Goal: Task Accomplishment & Management: Use online tool/utility

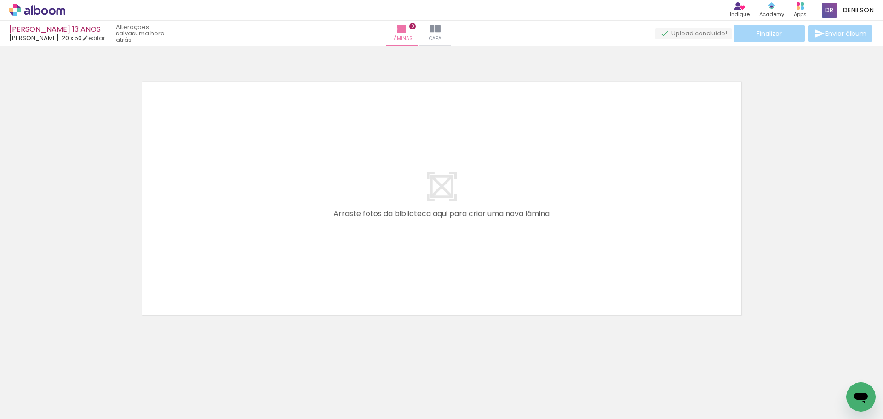
scroll to position [0, 852]
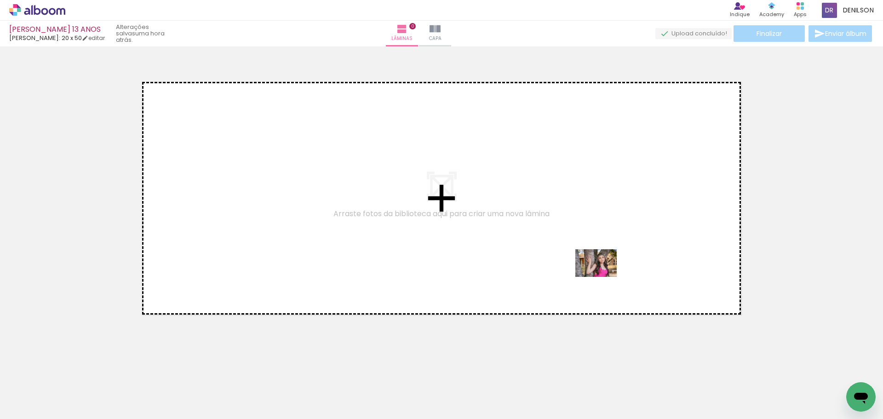
drag, startPoint x: 729, startPoint y: 383, endPoint x: 573, endPoint y: 260, distance: 198.5
click at [574, 260] on quentale-workspace at bounding box center [441, 209] width 883 height 419
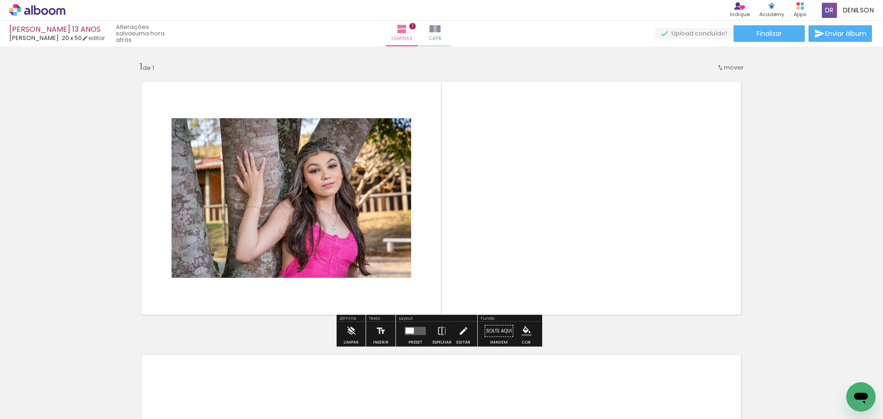
click at [377, 330] on iron-icon at bounding box center [381, 331] width 10 height 18
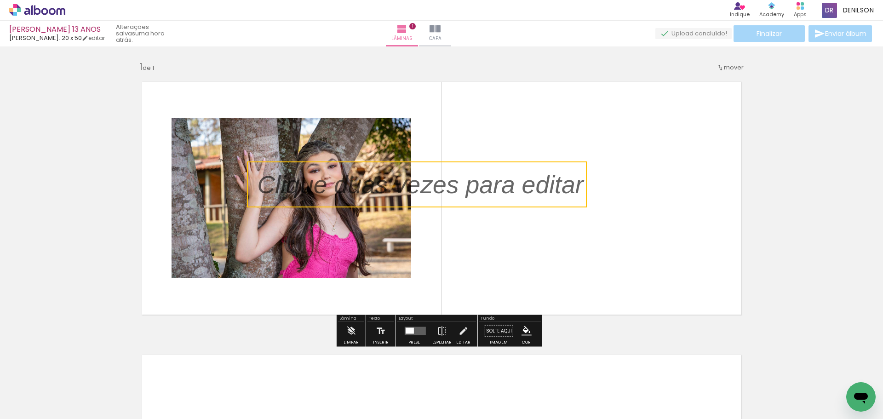
click at [471, 187] on quentale-selection at bounding box center [417, 184] width 340 height 46
type input "Sans Serif"
click at [471, 187] on p at bounding box center [427, 184] width 340 height 35
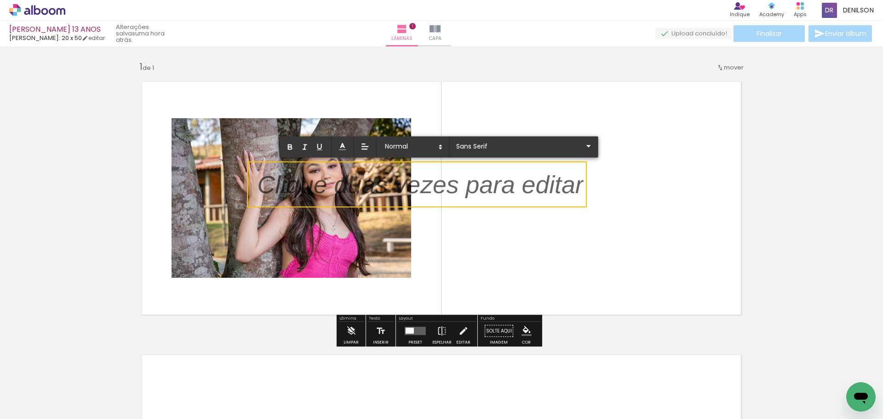
drag, startPoint x: 577, startPoint y: 185, endPoint x: 408, endPoint y: 183, distance: 169.2
click at [414, 183] on p at bounding box center [420, 189] width 326 height 35
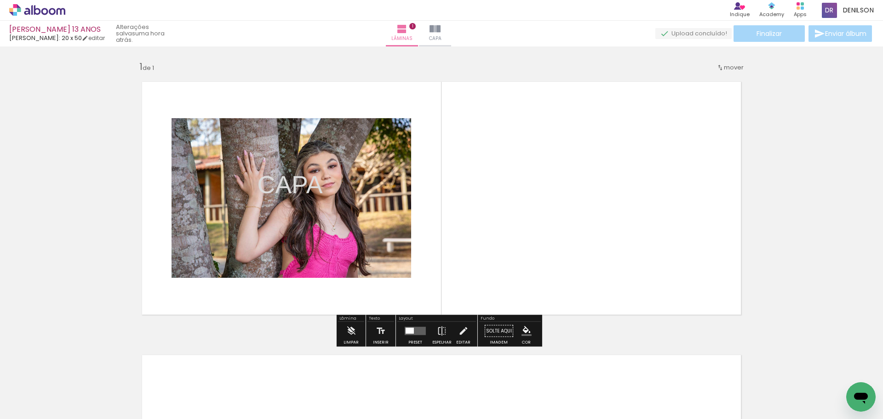
click at [493, 198] on quentale-layouter at bounding box center [441, 198] width 616 height 250
drag, startPoint x: 289, startPoint y: 186, endPoint x: 544, endPoint y: 200, distance: 255.6
click at [544, 200] on album-spread "1 de 1" at bounding box center [441, 198] width 616 height 250
click at [297, 207] on p at bounding box center [289, 219] width 65 height 35
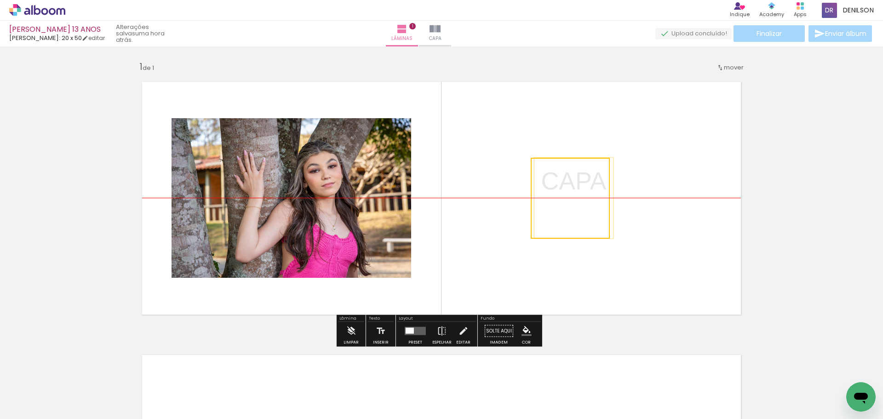
drag, startPoint x: 286, startPoint y: 186, endPoint x: 506, endPoint y: 211, distance: 221.1
click at [570, 186] on quentale-selection at bounding box center [570, 198] width 79 height 81
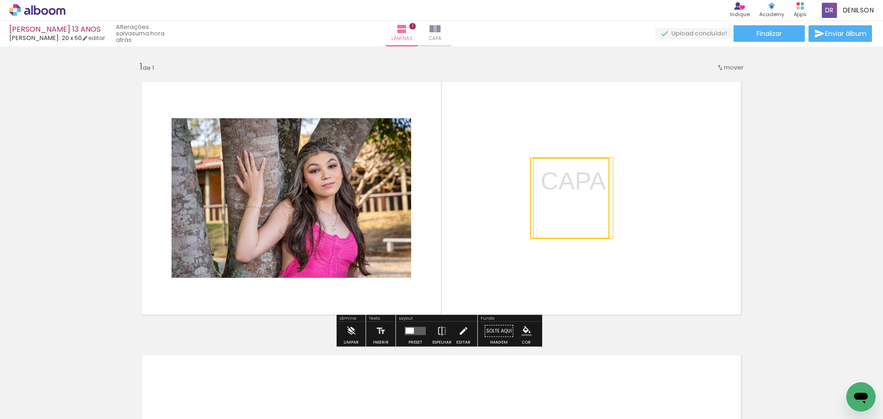
click at [572, 192] on quentale-selection at bounding box center [569, 198] width 79 height 81
click at [572, 192] on p "CAPA" at bounding box center [573, 180] width 65 height 35
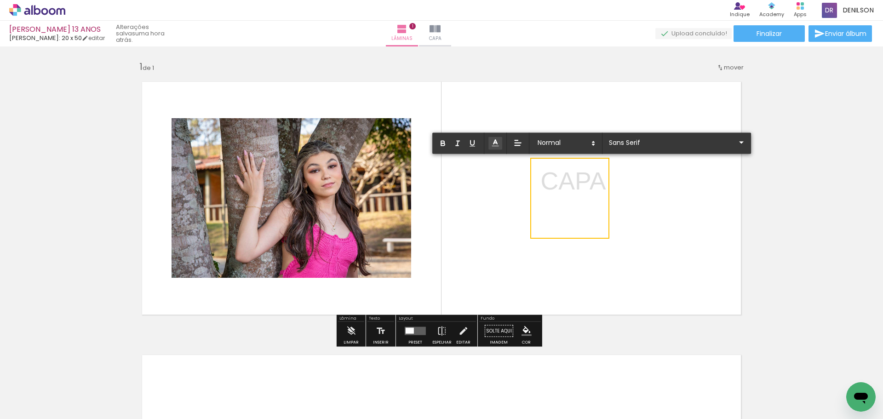
click at [494, 142] on polyline at bounding box center [495, 142] width 4 height 4
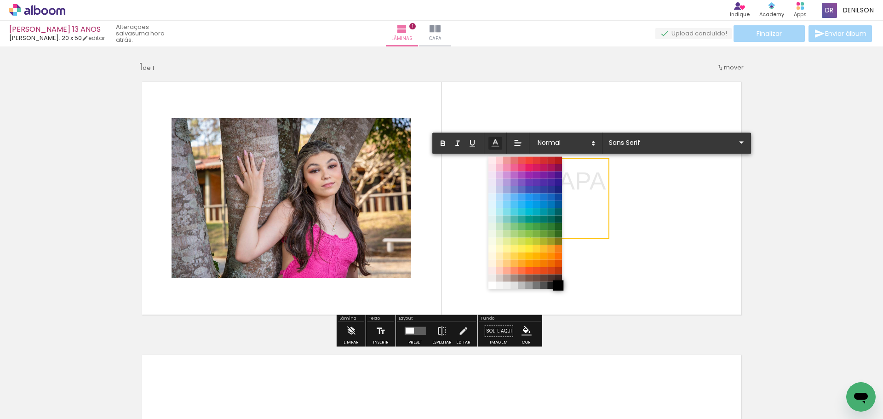
drag, startPoint x: 559, startPoint y: 284, endPoint x: 567, endPoint y: 265, distance: 21.0
click at [559, 284] on span at bounding box center [557, 285] width 7 height 7
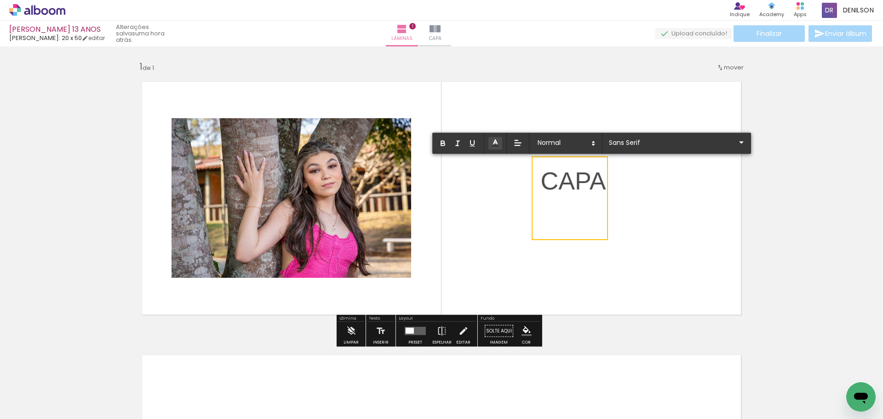
click at [662, 248] on quentale-layouter at bounding box center [441, 198] width 616 height 250
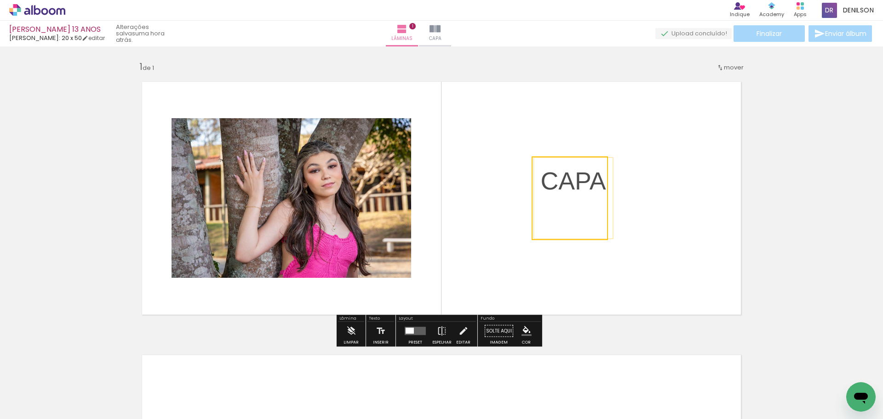
click at [664, 244] on quentale-layouter at bounding box center [441, 198] width 616 height 250
click at [598, 181] on span "CAPA" at bounding box center [573, 181] width 65 height 28
click at [598, 181] on quentale-selection at bounding box center [569, 198] width 79 height 81
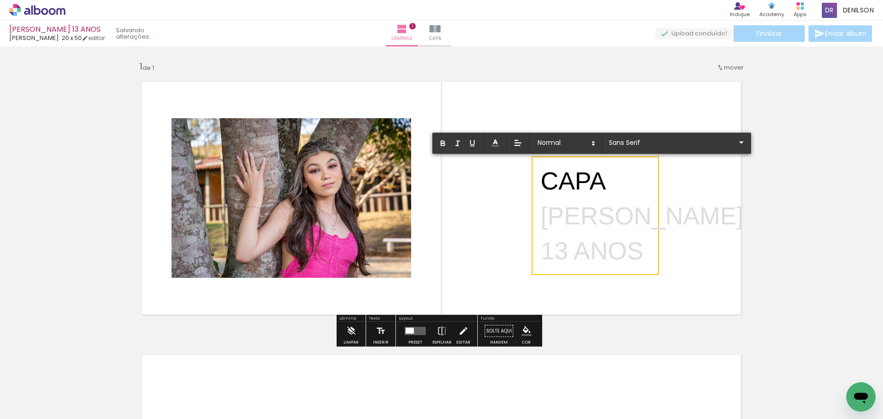
click at [541, 212] on p "[PERSON_NAME]" at bounding box center [642, 215] width 203 height 35
click at [500, 144] on icon at bounding box center [495, 142] width 9 height 9
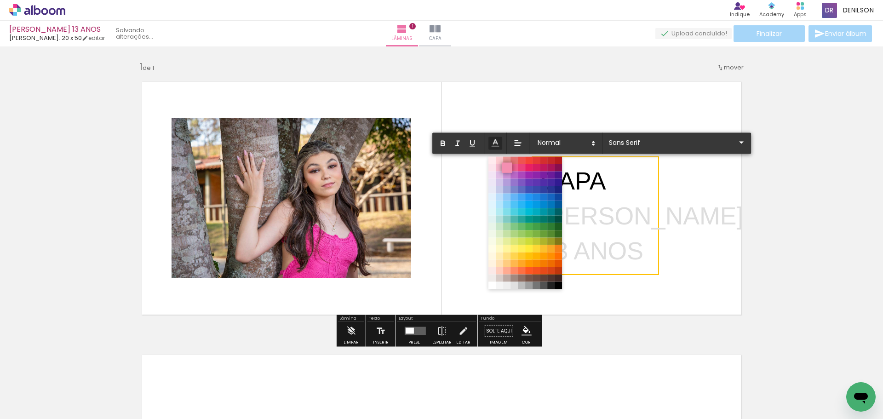
click at [507, 169] on span at bounding box center [507, 167] width 10 height 10
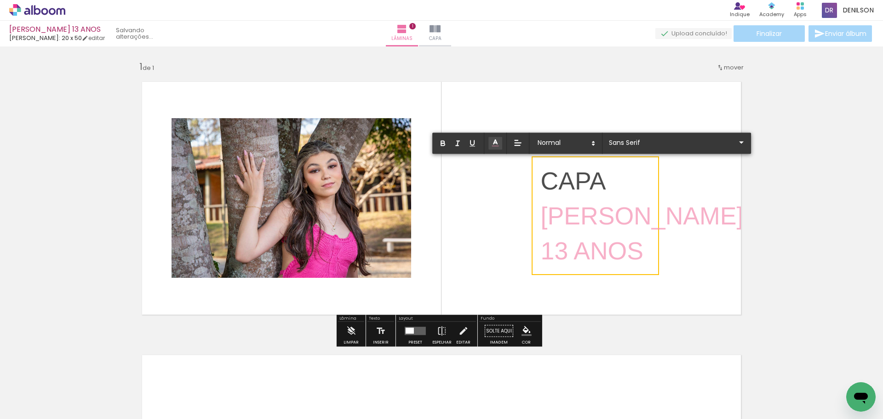
click at [697, 208] on quentale-layouter at bounding box center [441, 198] width 616 height 250
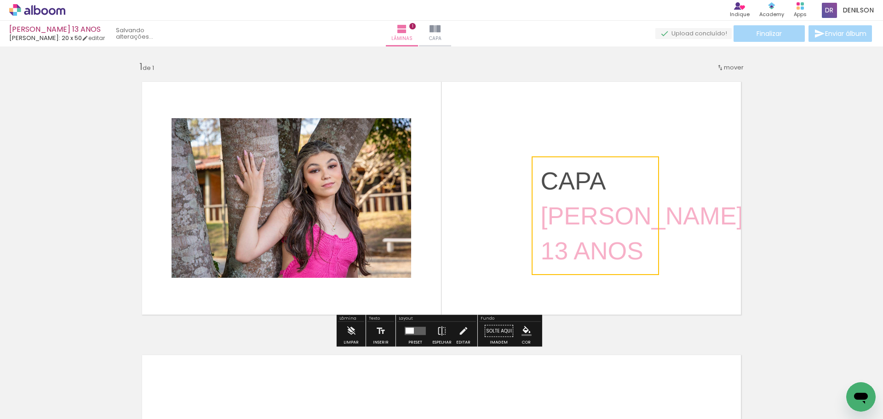
click at [700, 202] on quentale-layouter at bounding box center [441, 198] width 616 height 250
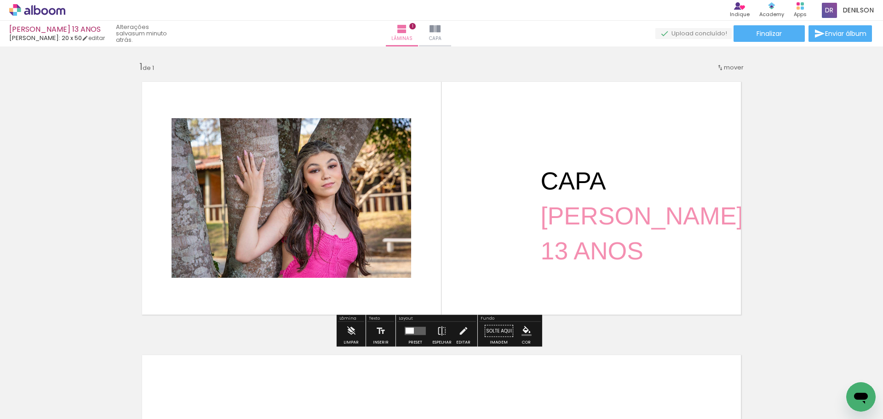
click at [811, 285] on div "Inserir lâmina 1 de 1" at bounding box center [441, 323] width 883 height 547
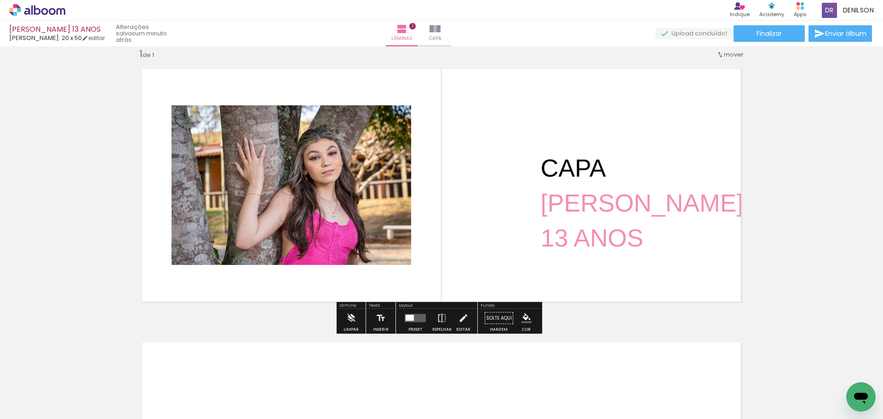
scroll to position [0, 0]
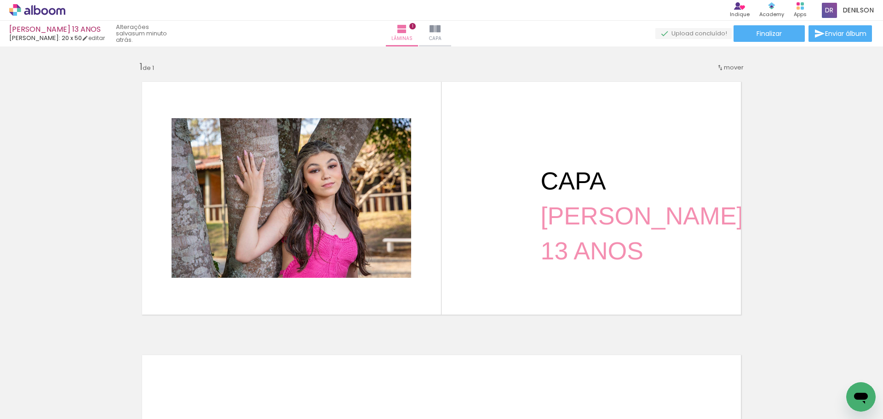
drag, startPoint x: 41, startPoint y: 11, endPoint x: 48, endPoint y: 15, distance: 7.6
click at [41, 11] on icon at bounding box center [44, 11] width 7 height 7
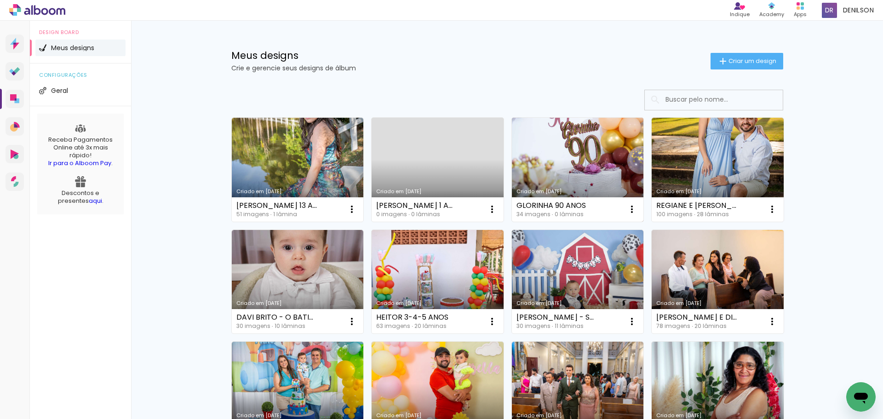
click at [566, 178] on link "Criado em [DATE]" at bounding box center [578, 170] width 132 height 104
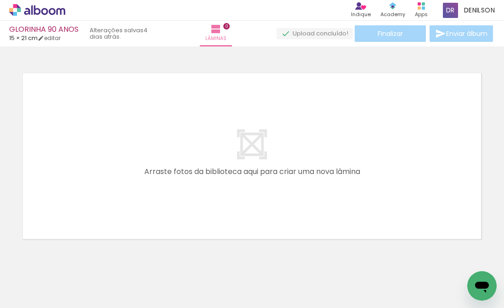
click at [126, 258] on iron-icon at bounding box center [124, 258] width 10 height 10
click at [127, 258] on iron-icon at bounding box center [124, 258] width 10 height 10
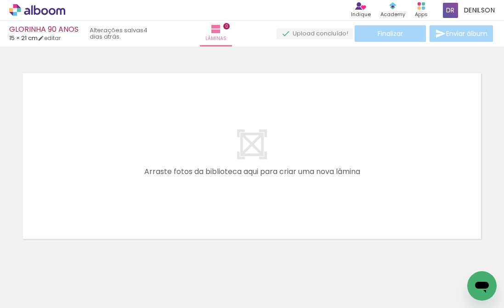
click at [127, 258] on iron-icon at bounding box center [124, 258] width 10 height 10
click at [125, 256] on iron-icon at bounding box center [124, 258] width 10 height 10
click at [126, 257] on iron-icon at bounding box center [124, 258] width 10 height 10
click at [127, 257] on iron-icon at bounding box center [124, 258] width 10 height 10
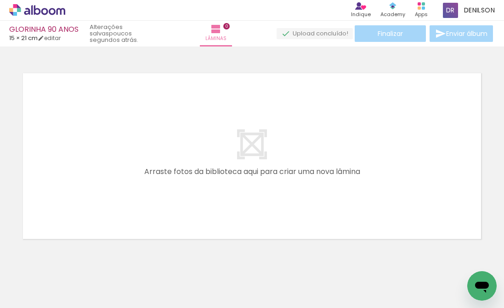
click at [127, 257] on iron-icon at bounding box center [124, 258] width 10 height 10
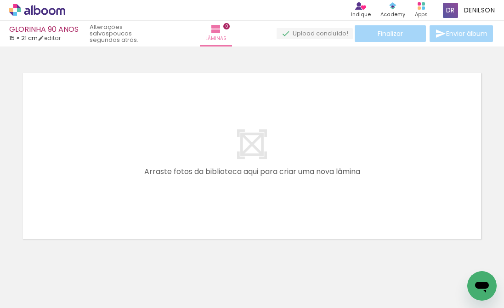
click at [127, 257] on iron-icon at bounding box center [124, 258] width 10 height 10
click at [126, 257] on iron-icon at bounding box center [124, 258] width 10 height 10
click at [125, 256] on iron-icon at bounding box center [124, 258] width 10 height 10
click at [127, 258] on iron-icon at bounding box center [124, 258] width 10 height 10
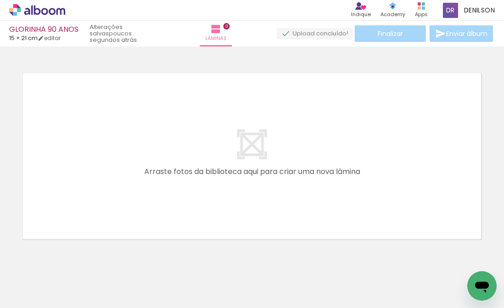
click at [127, 257] on iron-icon at bounding box center [124, 258] width 10 height 10
click at [126, 257] on iron-icon at bounding box center [124, 258] width 10 height 10
click at [126, 256] on iron-icon at bounding box center [124, 258] width 10 height 10
click at [128, 258] on iron-icon at bounding box center [124, 258] width 10 height 10
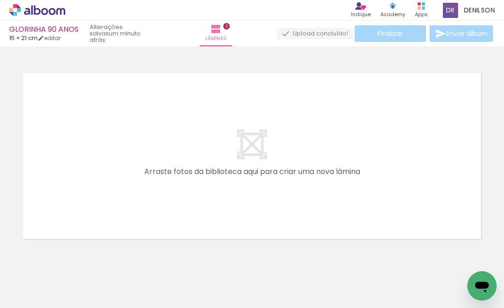
click at [178, 258] on iron-icon at bounding box center [175, 258] width 10 height 10
click at [229, 257] on iron-icon at bounding box center [227, 258] width 10 height 10
click at [280, 256] on iron-icon at bounding box center [278, 258] width 10 height 10
click at [281, 259] on iron-icon at bounding box center [278, 258] width 10 height 10
